Goal: Transaction & Acquisition: Purchase product/service

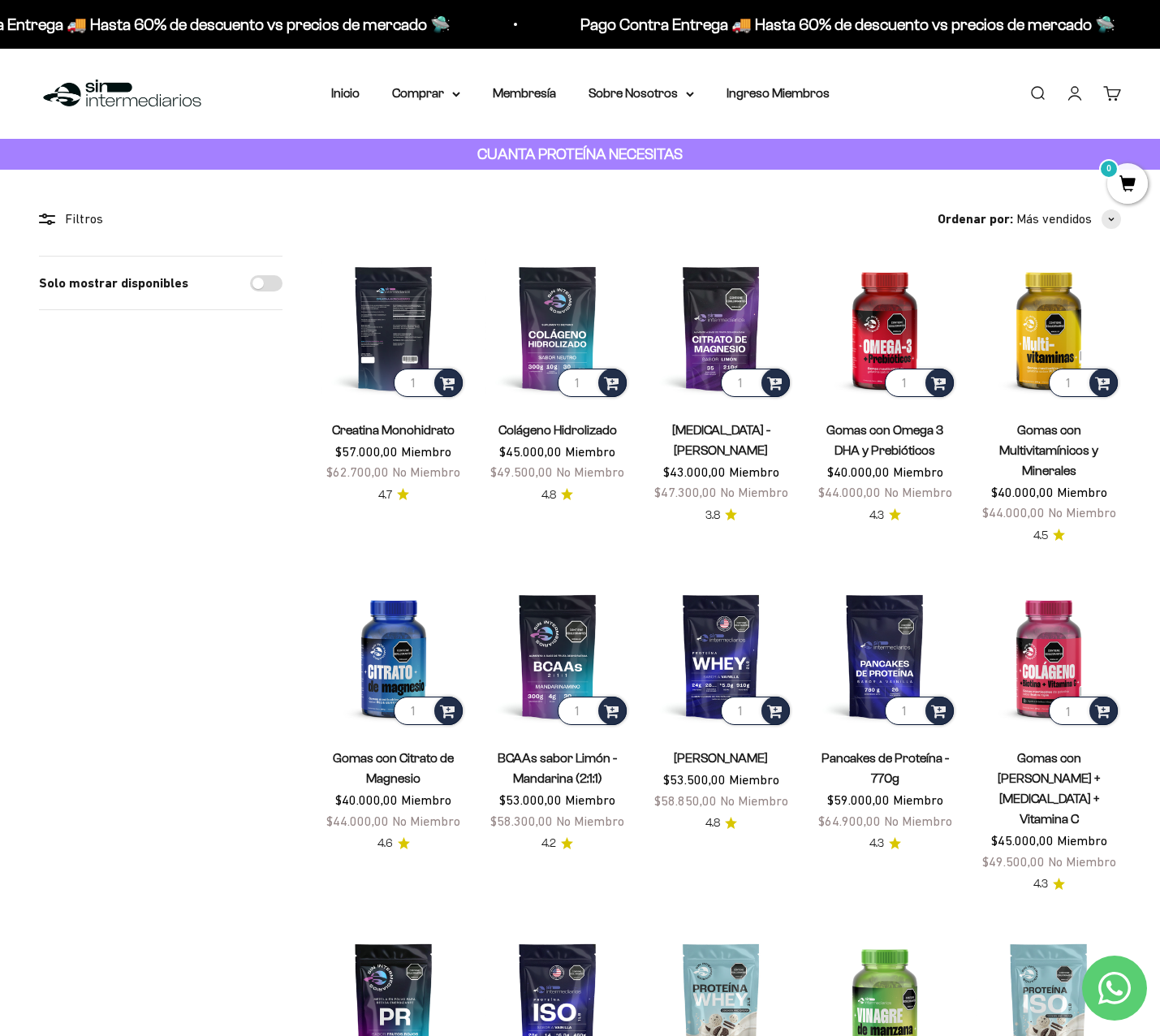
click at [392, 303] on img at bounding box center [394, 328] width 144 height 144
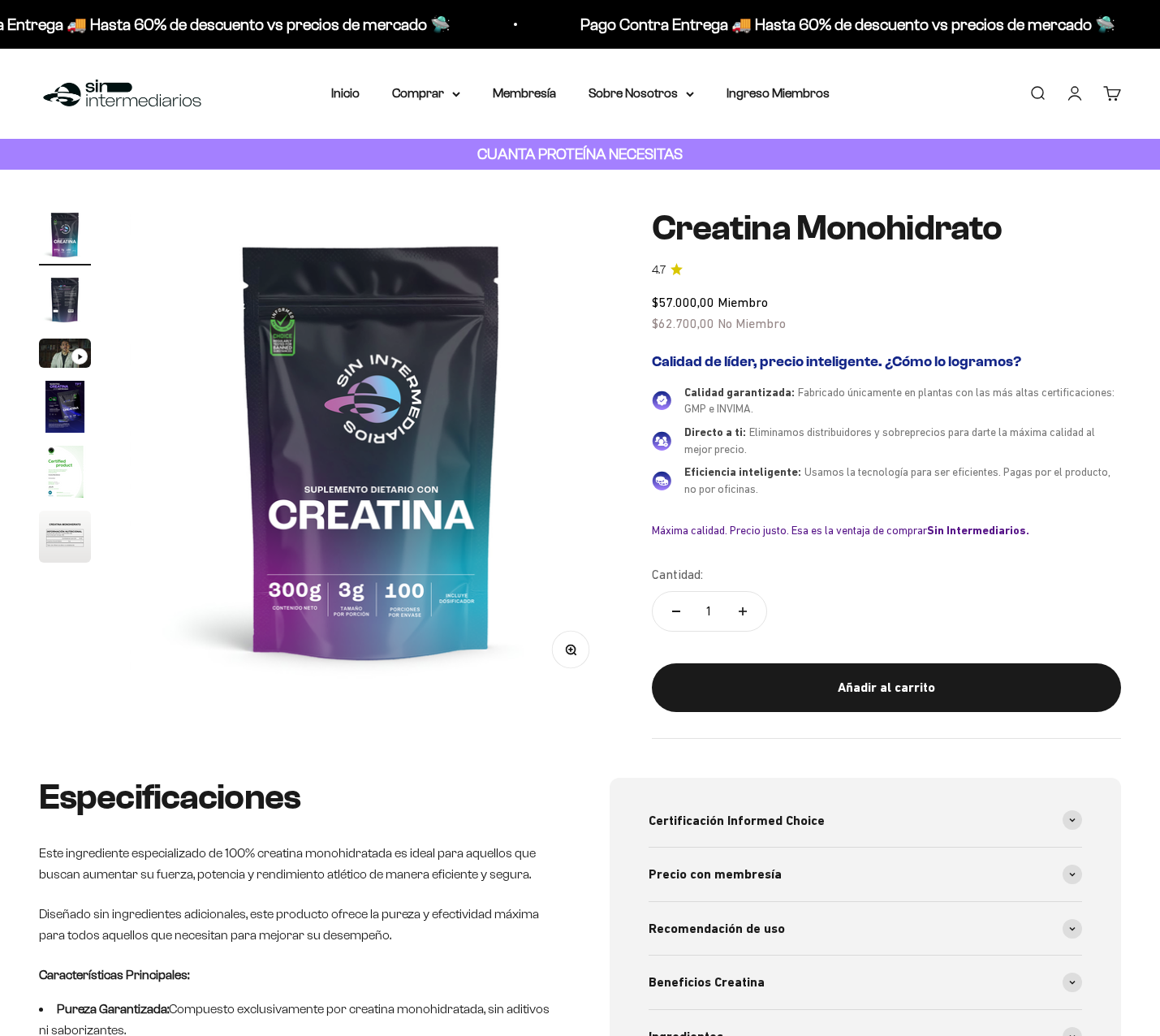
click at [302, 342] on img at bounding box center [372, 451] width 483 height 483
click at [400, 563] on img at bounding box center [372, 451] width 483 height 483
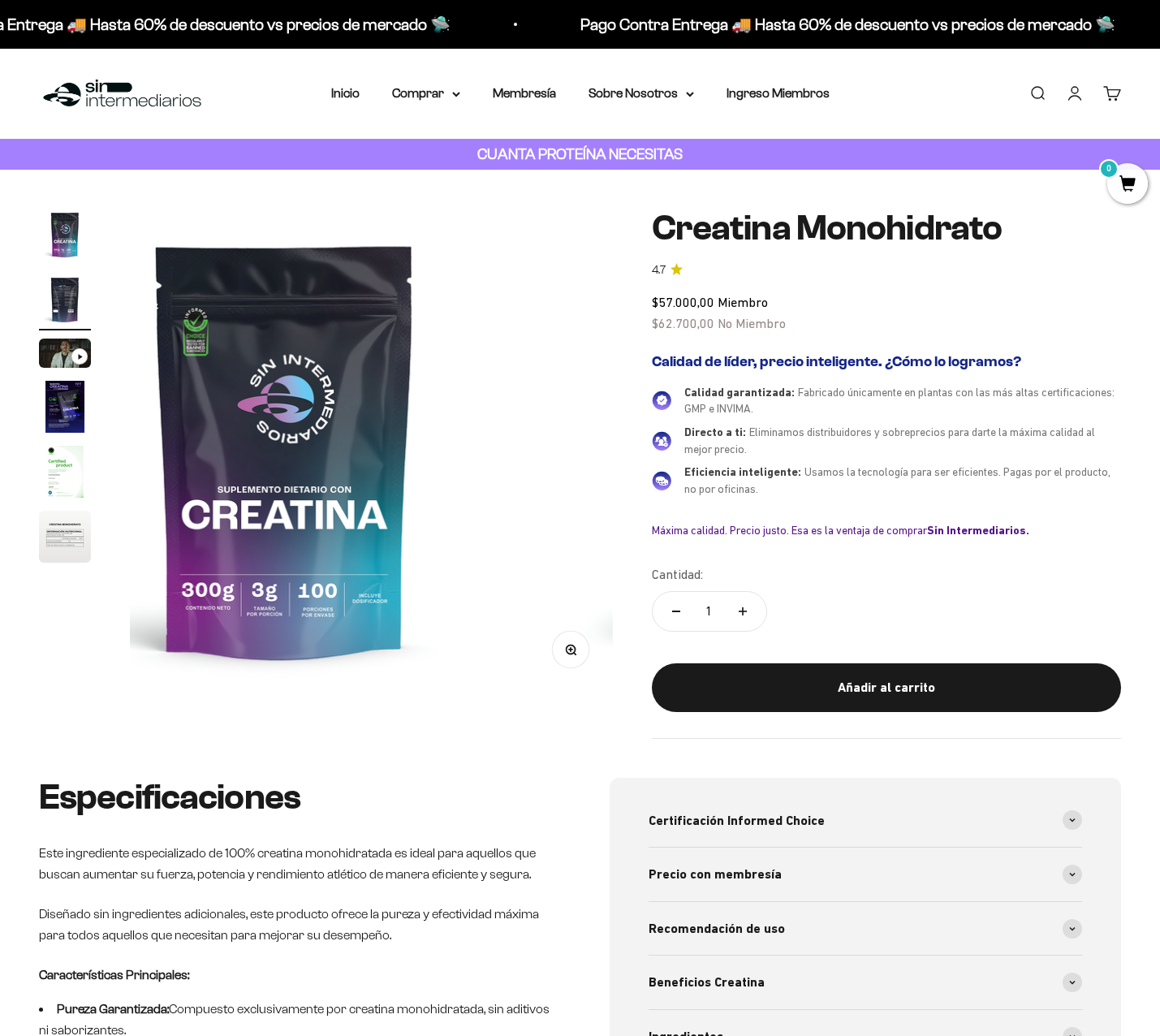
click at [400, 563] on media-carousel at bounding box center [372, 451] width 483 height 483
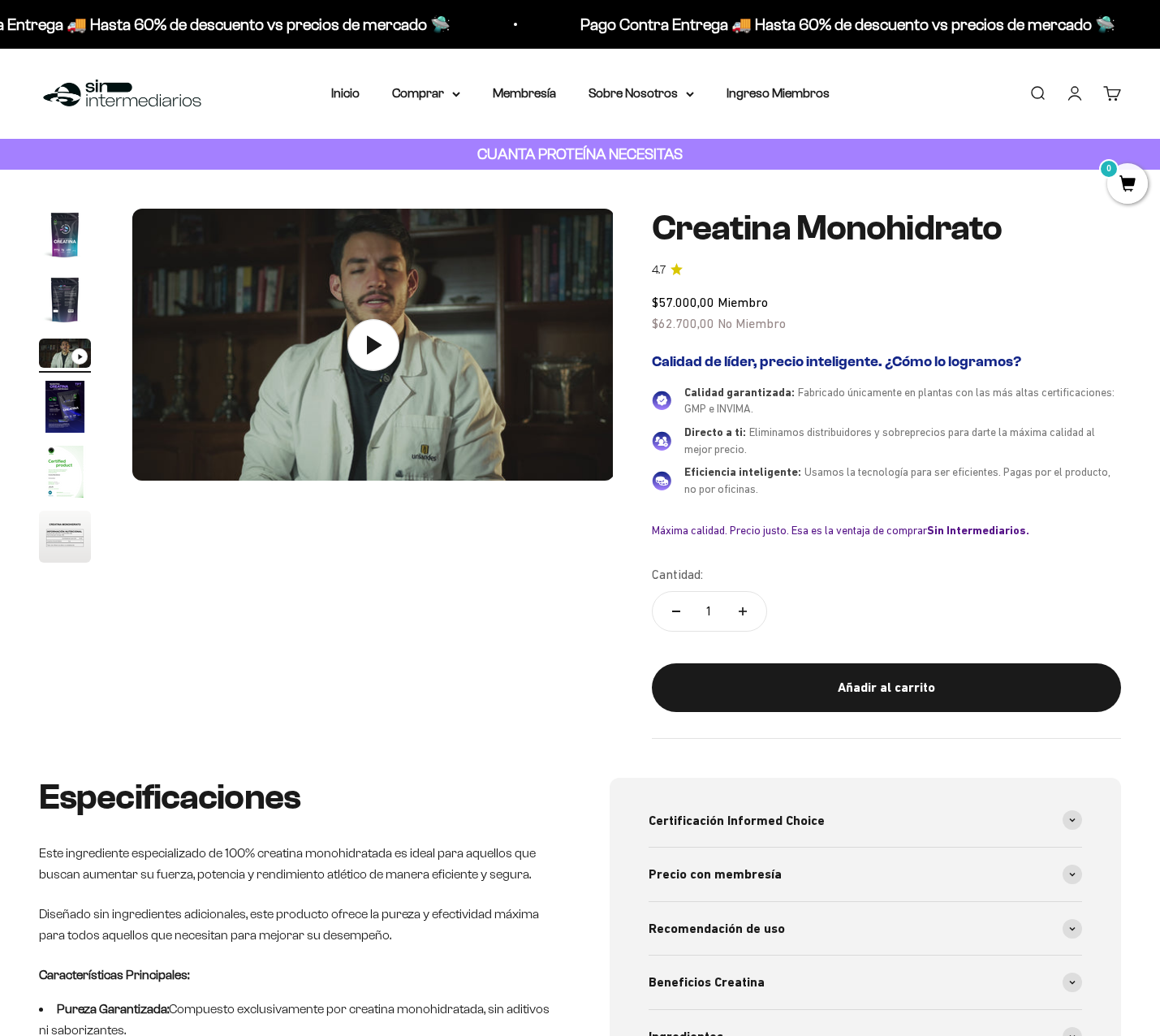
scroll to position [0, 1005]
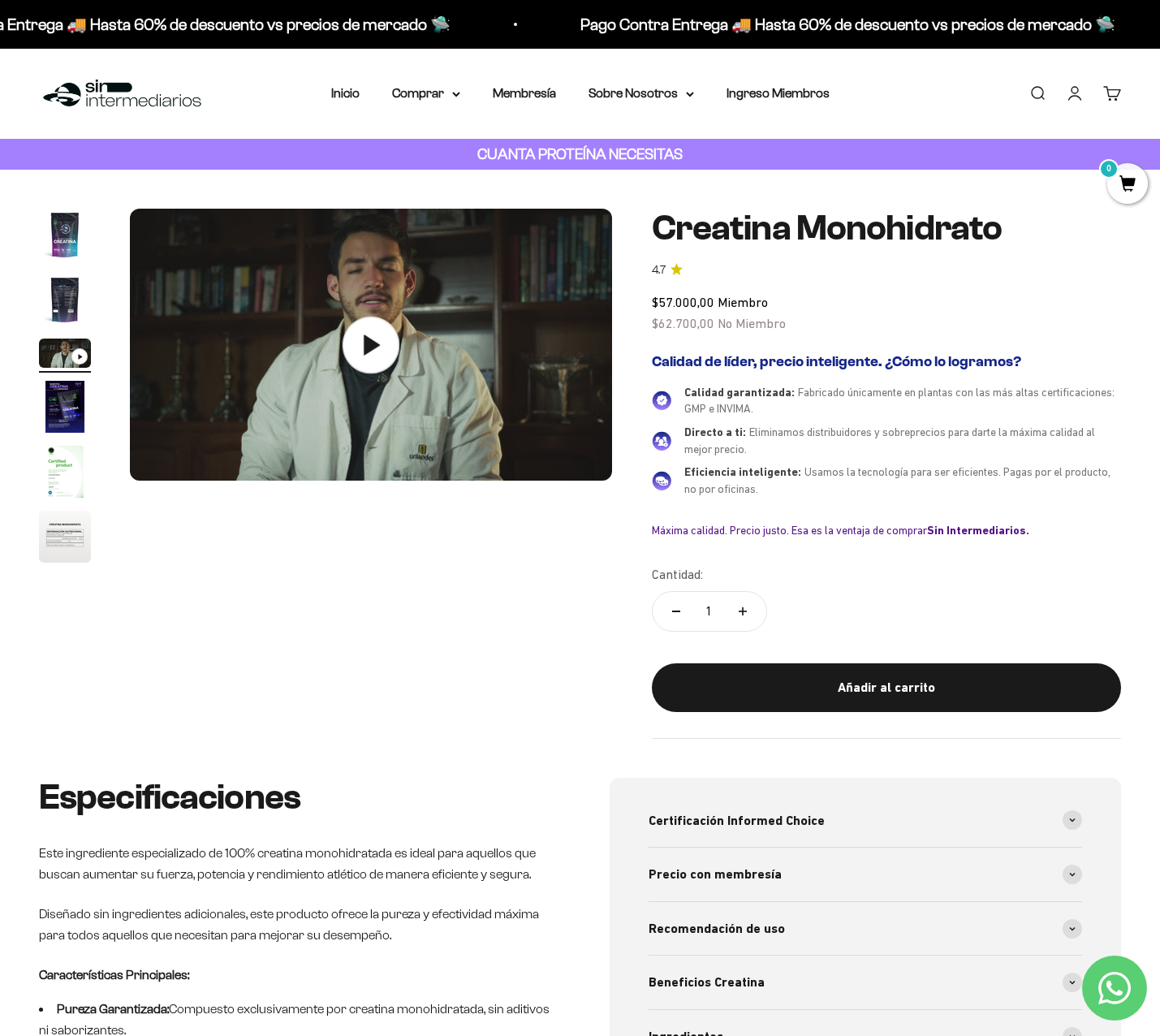
click at [480, 356] on img at bounding box center [372, 345] width 483 height 272
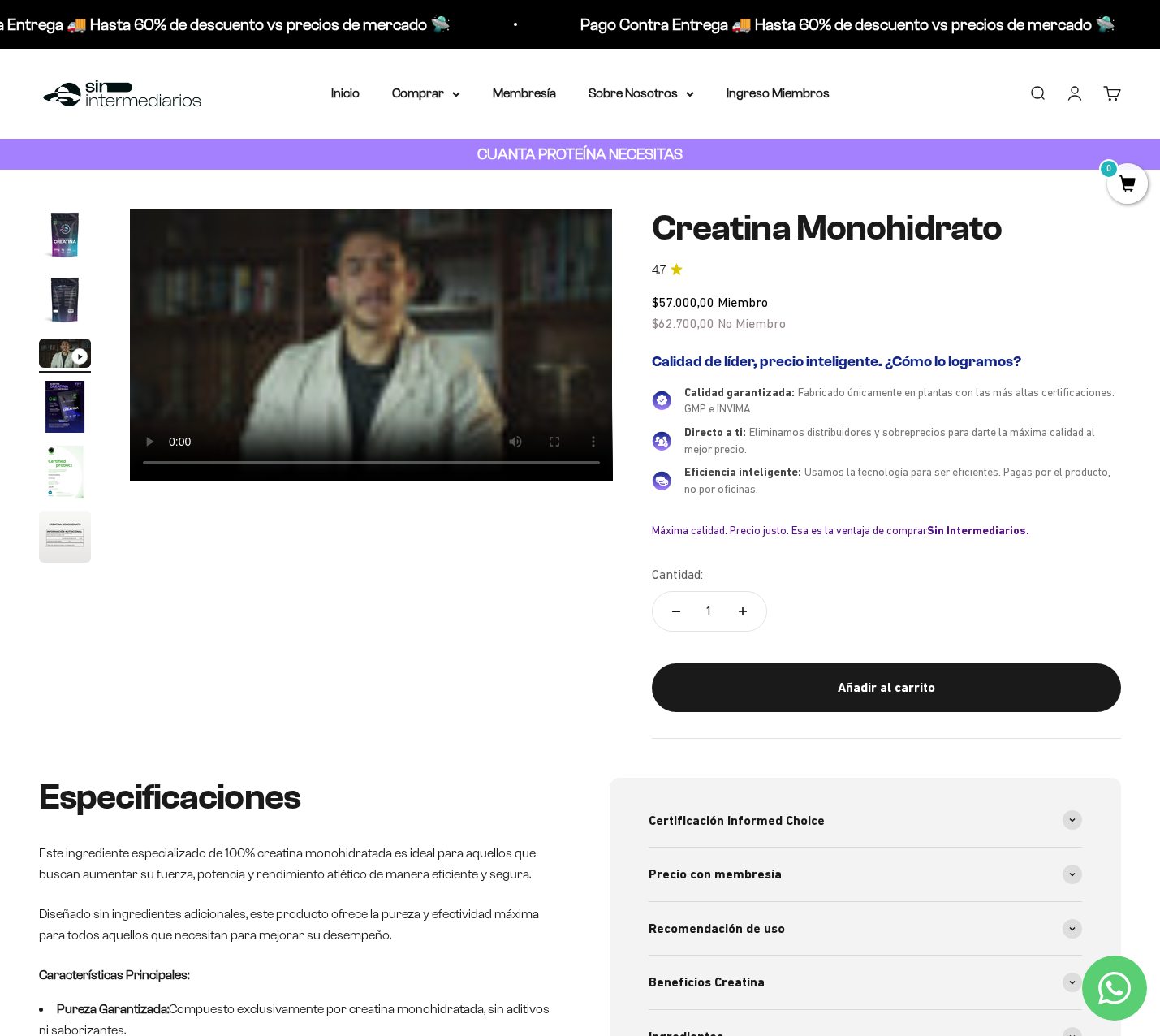
scroll to position [0, 0]
click at [353, 346] on video "Creatina Monohidrato" at bounding box center [372, 345] width 483 height 272
click at [73, 467] on img "Ir al artículo 5" at bounding box center [64, 472] width 52 height 52
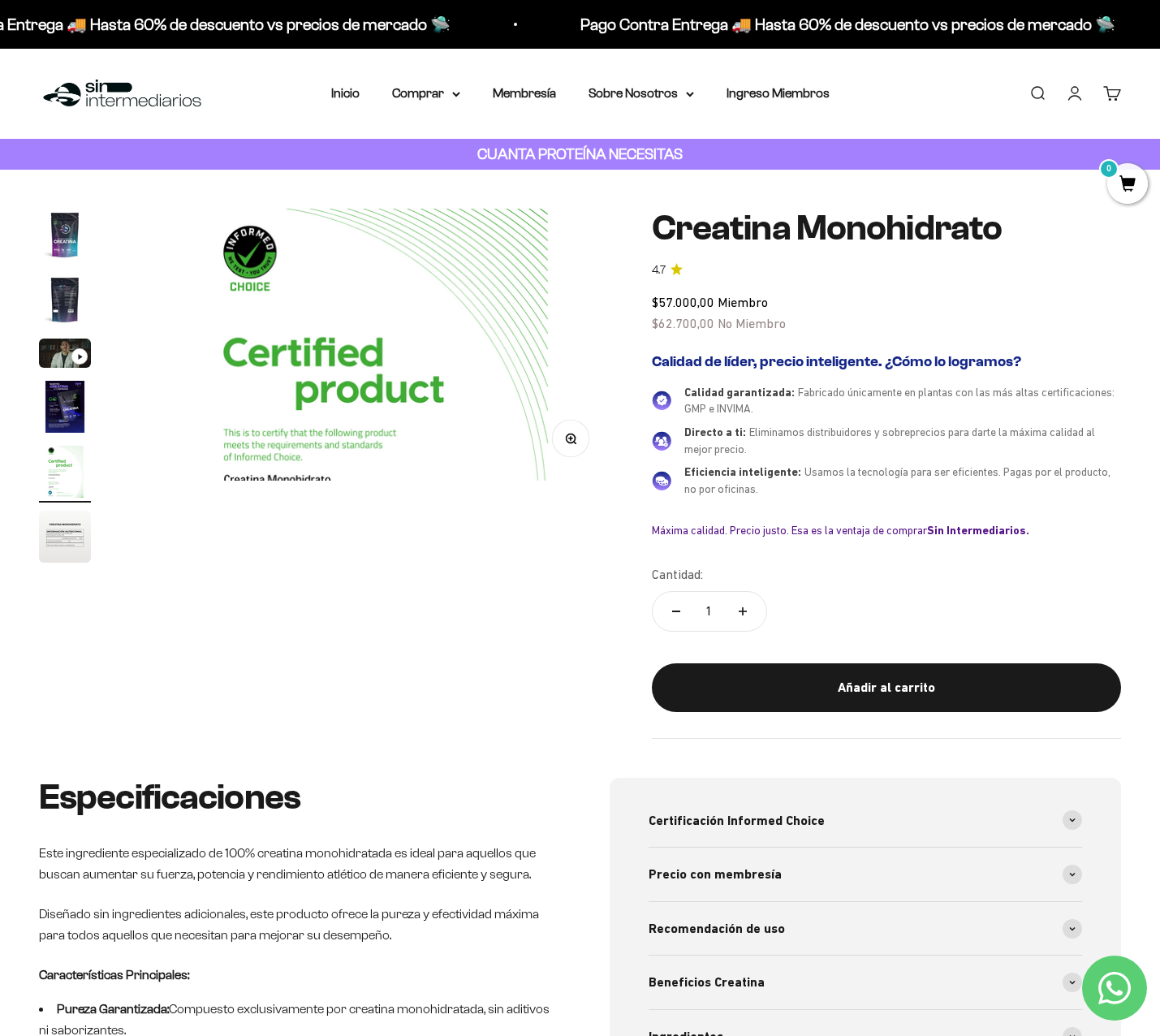
scroll to position [0, 2009]
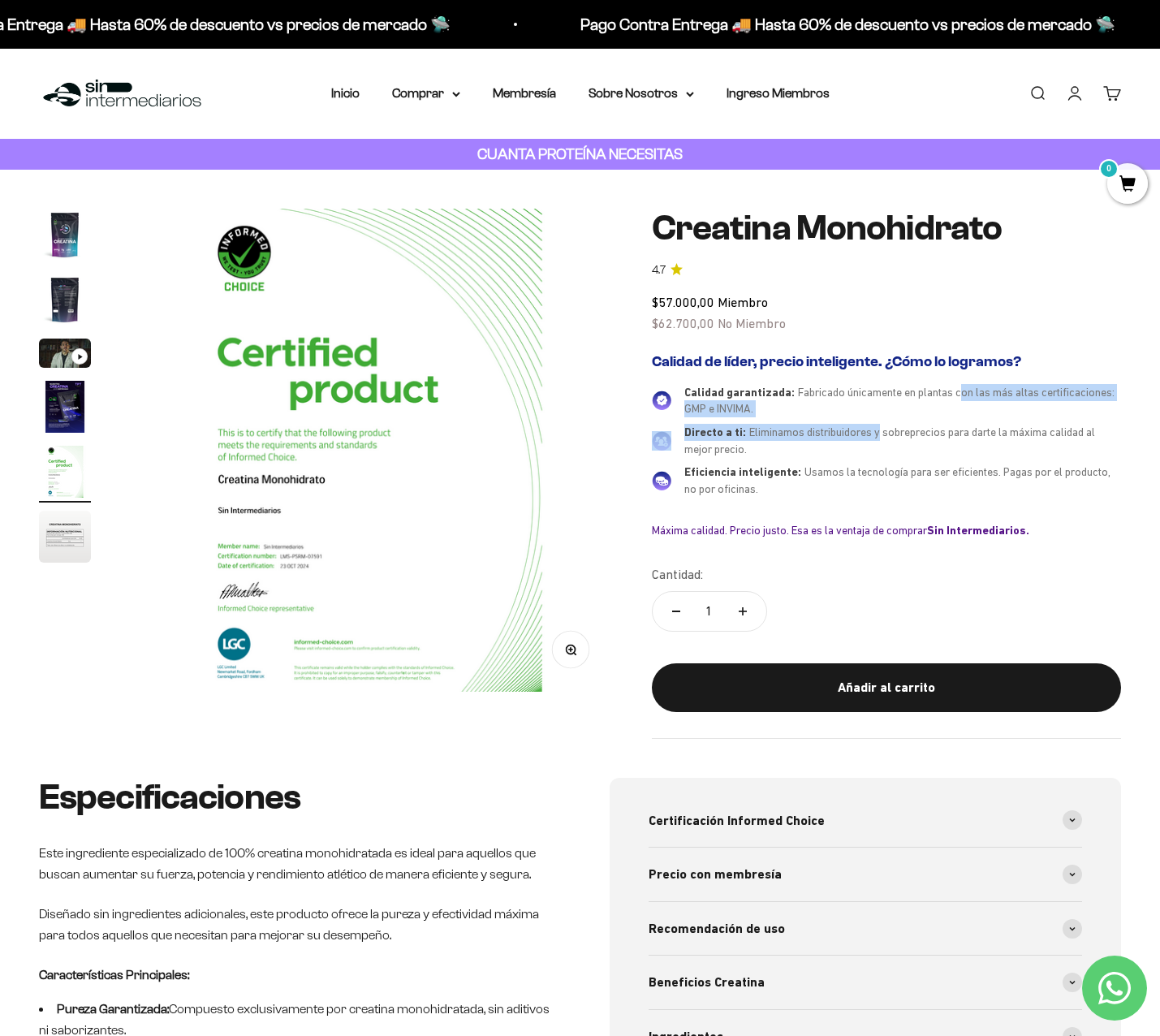
drag, startPoint x: 964, startPoint y: 386, endPoint x: 883, endPoint y: 427, distance: 90.8
click at [883, 427] on div "Calidad garantizada: Fabricado únicamente en plantas con las más altas certific…" at bounding box center [886, 441] width 469 height 114
click at [883, 427] on span "Eliminamos distribuidores y sobreprecios para darte la máxima calidad al mejor …" at bounding box center [889, 440] width 411 height 30
click at [885, 428] on span "Eliminamos distribuidores y sobreprecios para darte la máxima calidad al mejor …" at bounding box center [889, 440] width 411 height 30
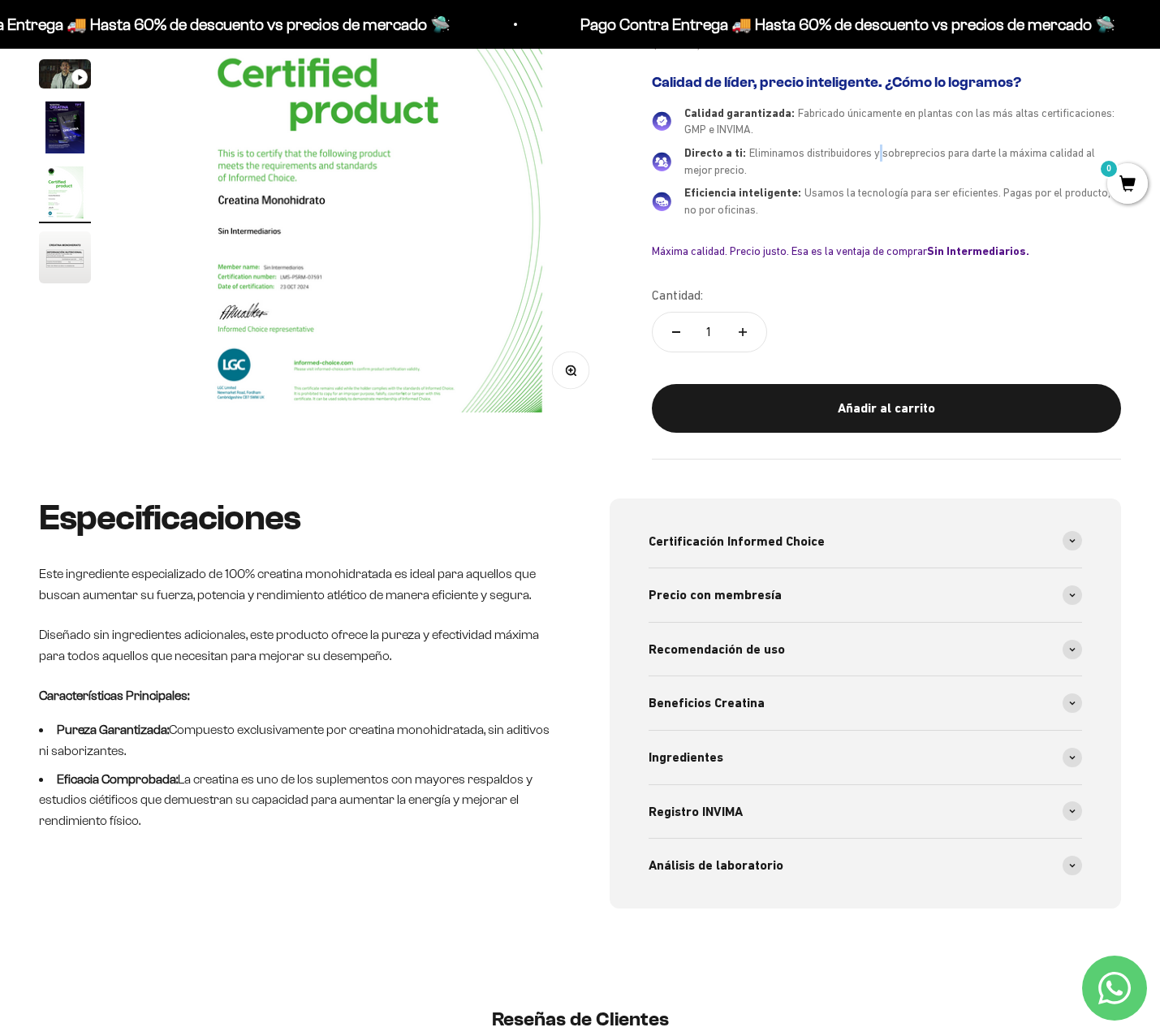
scroll to position [324, 0]
